Goal: Information Seeking & Learning: Learn about a topic

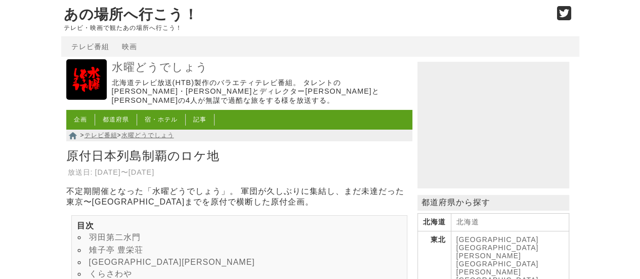
drag, startPoint x: 40, startPoint y: 232, endPoint x: 46, endPoint y: -61, distance: 293.5
click at [151, 70] on link "水曜どうでしょう" at bounding box center [261, 67] width 298 height 15
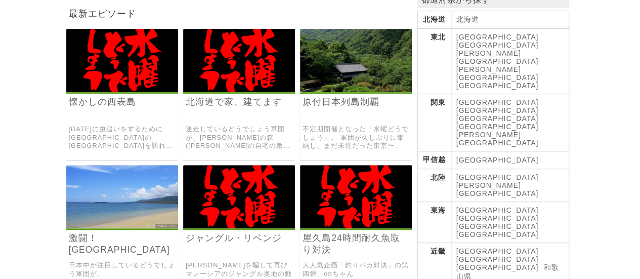
scroll to position [270, 0]
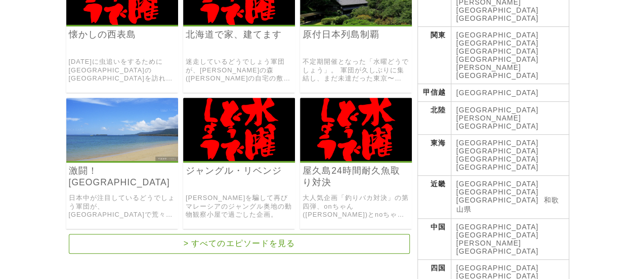
click at [225, 182] on h3 "ジャングル・リベンジ" at bounding box center [239, 178] width 112 height 26
click at [223, 168] on link "ジャングル・リベンジ" at bounding box center [239, 171] width 107 height 12
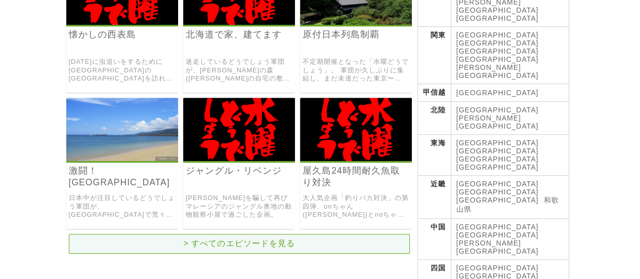
click at [177, 249] on link "> すべてのエピソードを見る" at bounding box center [239, 244] width 341 height 20
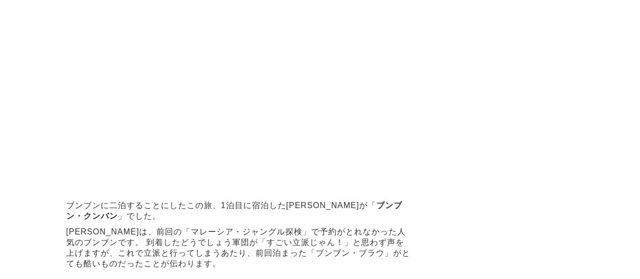
scroll to position [2968, 0]
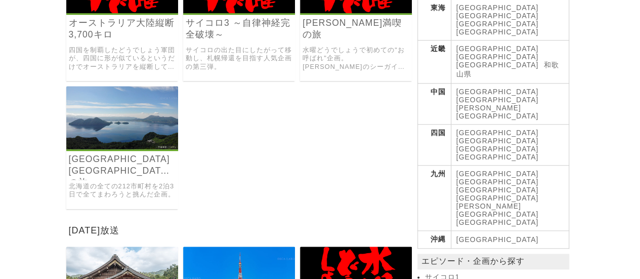
scroll to position [607, 0]
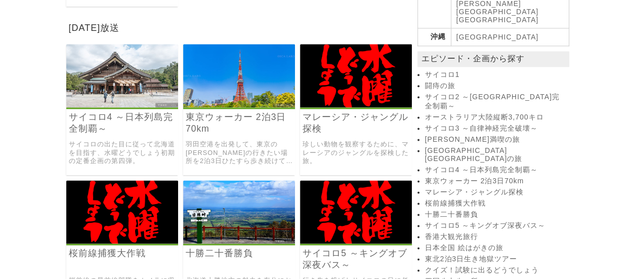
click at [229, 111] on div "東京ウォーカー 2泊3日70km 羽田空港を出発して、東京の大泉さんの行きたい場所を2泊3日ひたすら歩き続けて巡った過酷な企画。" at bounding box center [239, 109] width 112 height 131
click at [230, 83] on img at bounding box center [239, 75] width 112 height 63
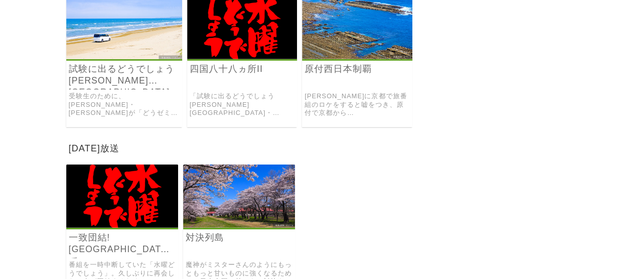
scroll to position [1416, 0]
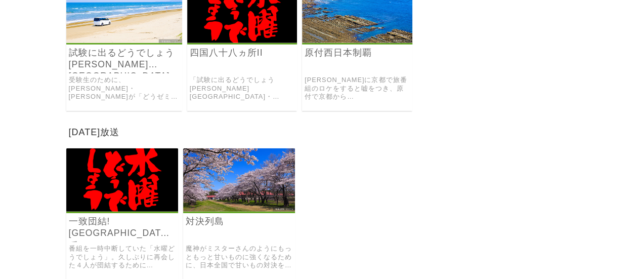
click at [343, 71] on h3 "原付西日本制覇" at bounding box center [357, 60] width 110 height 26
click at [345, 51] on div "原付西日本制覇 大泉さんに京都で旅番組のロケをすると嘘をつき、原付で京都から長崎までを原チャリで旅をした企画。" at bounding box center [357, 45] width 110 height 131
click at [355, 52] on link "原付西日本制覇" at bounding box center [357, 53] width 105 height 12
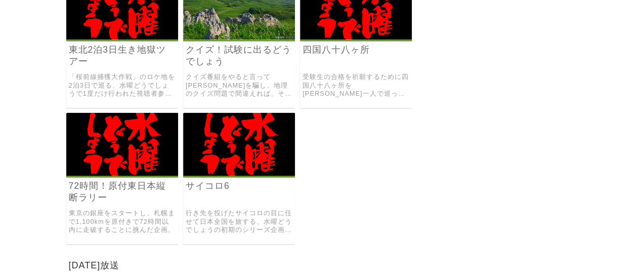
scroll to position [1146, 0]
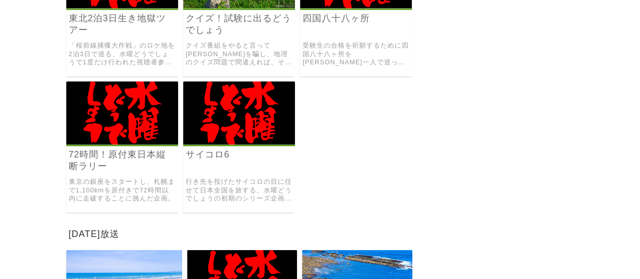
click at [113, 157] on link "72時間！原付東日本縦断ラリー" at bounding box center [122, 160] width 107 height 23
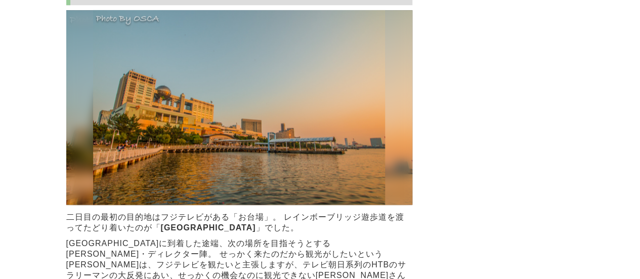
scroll to position [2631, 0]
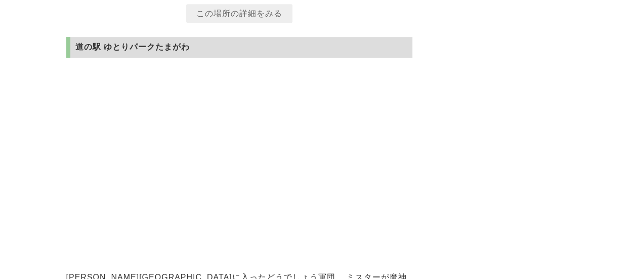
scroll to position [4114, 0]
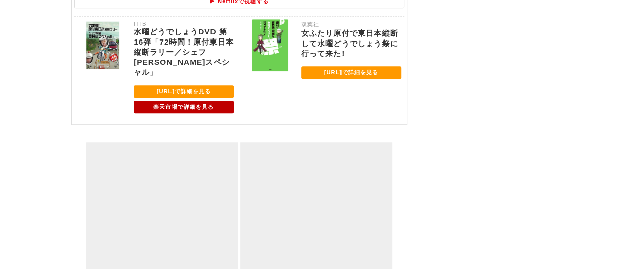
scroll to position [2293, 0]
